Goal: Task Accomplishment & Management: Manage account settings

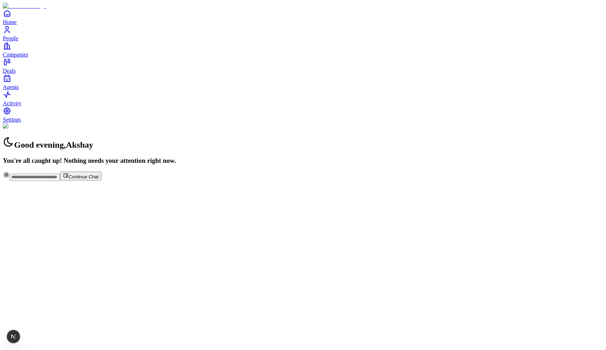
click at [21, 122] on span "Settings" at bounding box center [12, 119] width 18 height 6
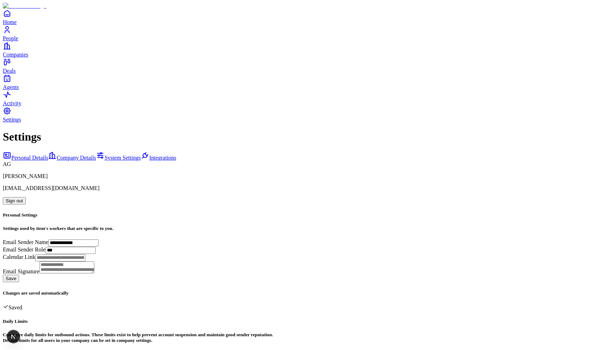
click at [149, 155] on span "Integrations" at bounding box center [162, 158] width 27 height 6
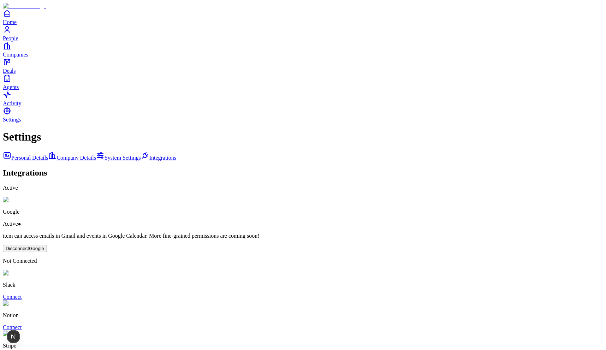
click at [104, 155] on span "System Settings" at bounding box center [122, 158] width 36 height 6
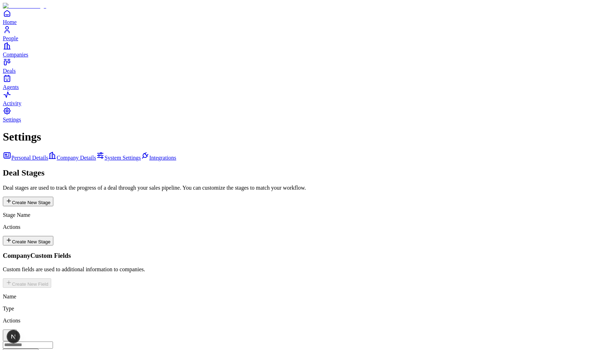
scroll to position [352, 0]
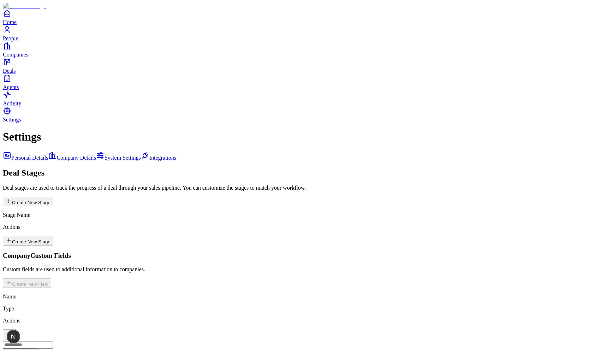
drag, startPoint x: 190, startPoint y: 162, endPoint x: 190, endPoint y: 169, distance: 6.7
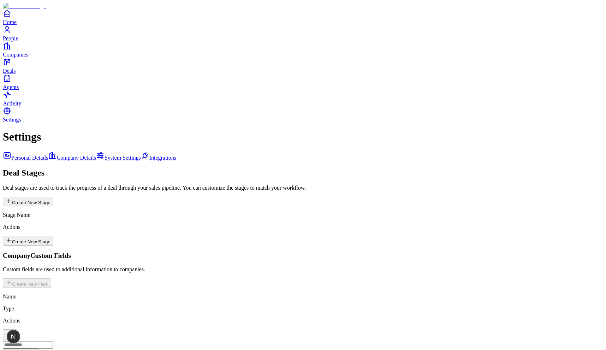
copy code "curl -H "x-api-key: sk_live_zoI4fTyjy3oWPucYOPpoN20mN6UbOUXVIFezX92ave0J2LY0 " …"
click at [11, 34] on icon "People" at bounding box center [7, 29] width 8 height 8
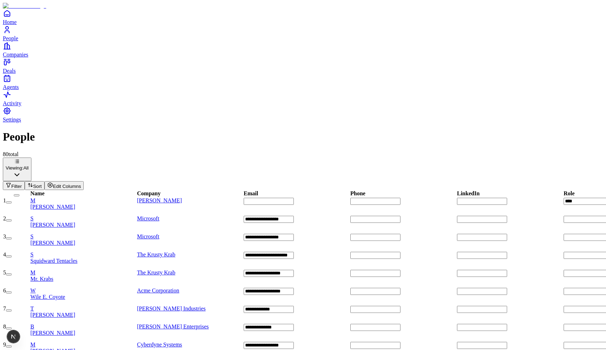
click at [75, 204] on span "[PERSON_NAME]" at bounding box center [52, 207] width 45 height 6
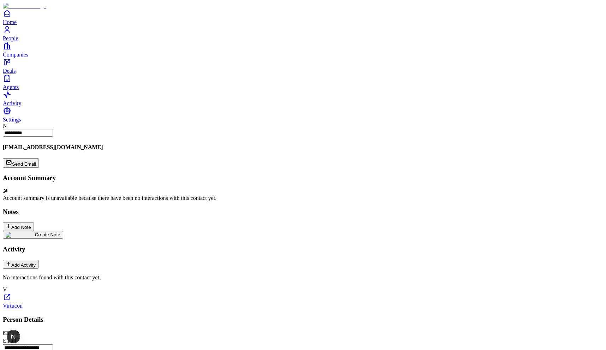
type input "****"
click at [314, 244] on div "**********" at bounding box center [303, 202] width 600 height 158
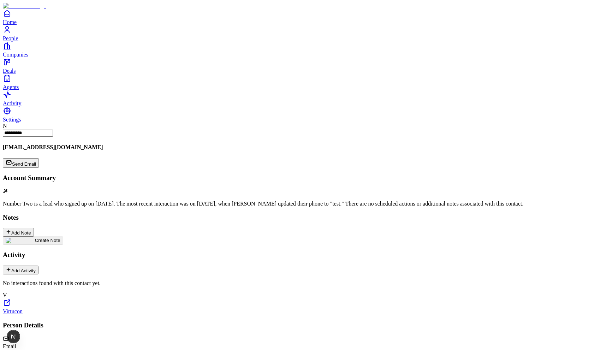
click at [115, 144] on h4 "[EMAIL_ADDRESS][DOMAIN_NAME]" at bounding box center [303, 147] width 600 height 6
copy h4 "[EMAIL_ADDRESS][DOMAIN_NAME]"
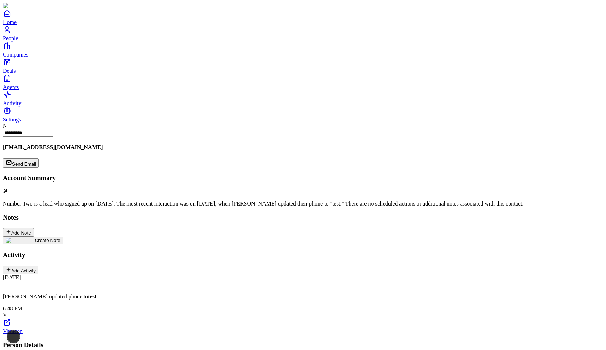
click at [197, 236] on div "Create Note" at bounding box center [303, 240] width 600 height 8
